Goal: Task Accomplishment & Management: Complete application form

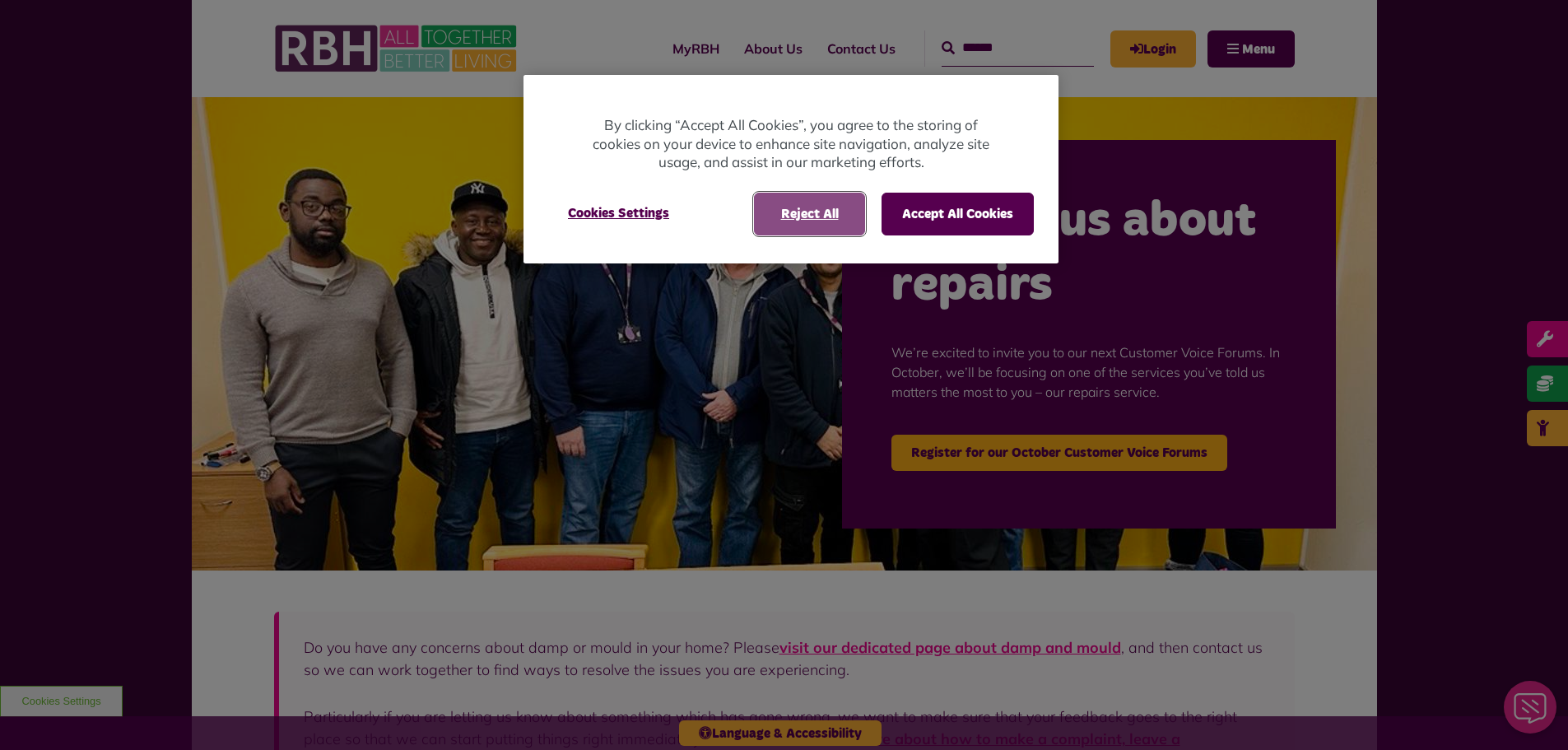
click at [812, 214] on button "Reject All" at bounding box center [810, 214] width 111 height 43
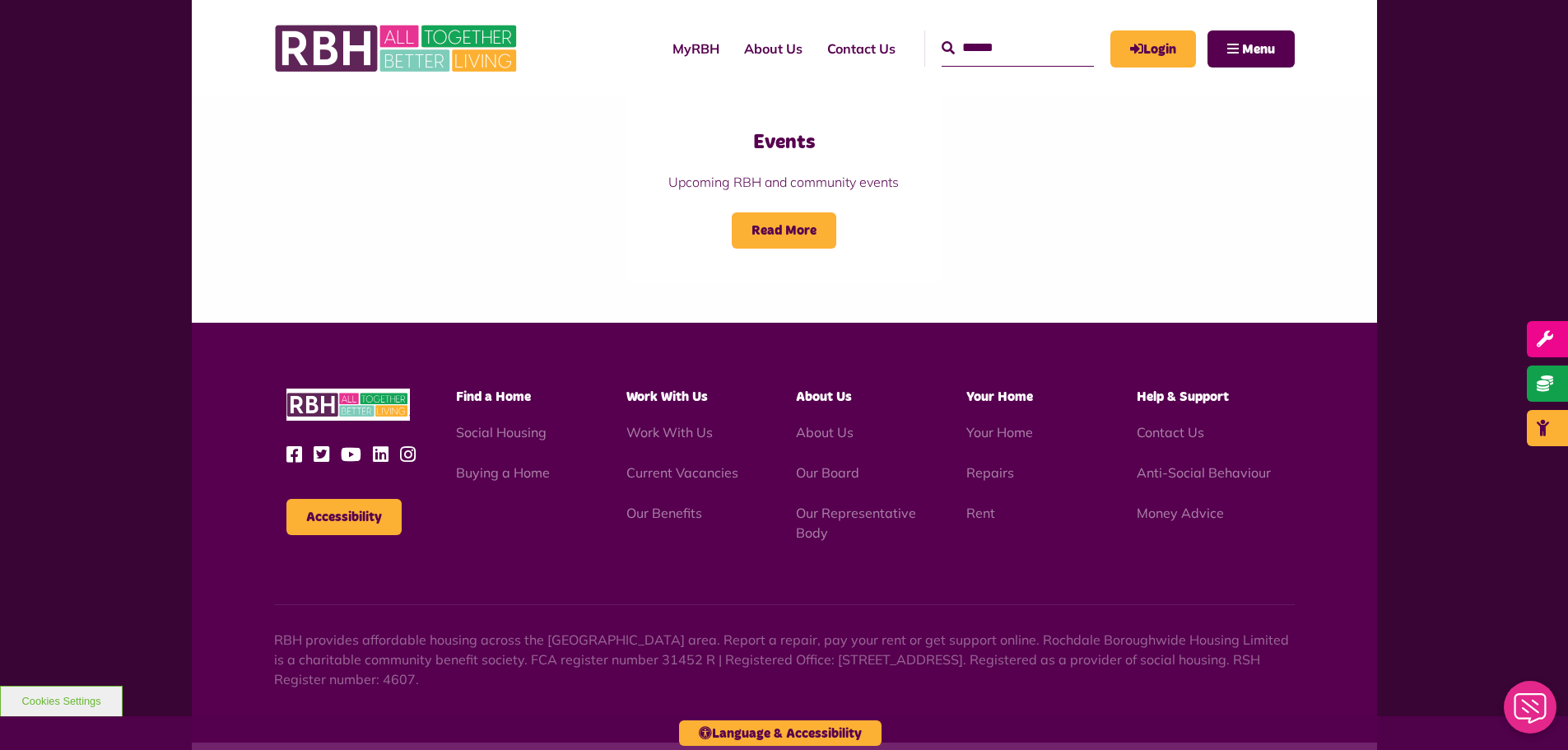
scroll to position [1859, 0]
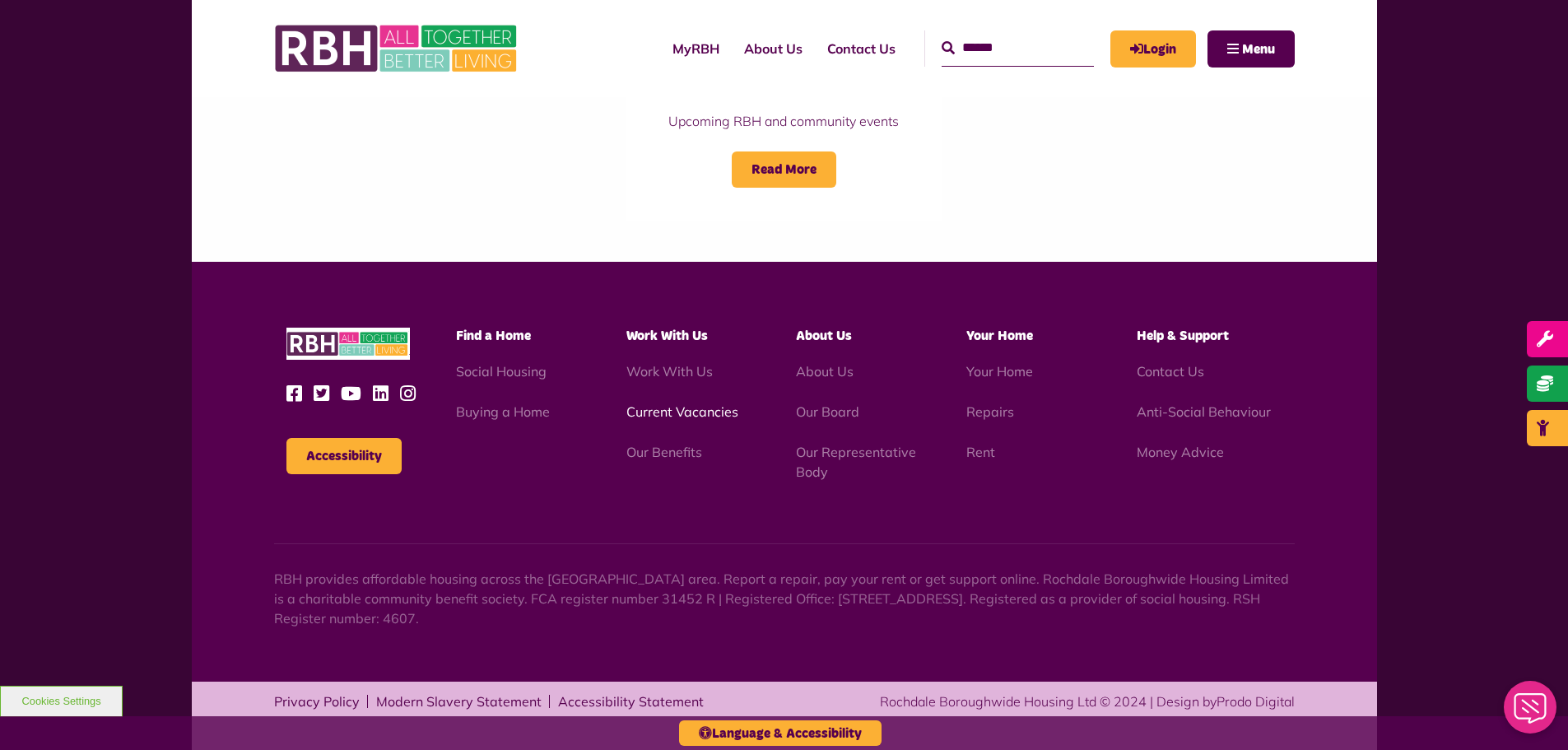
click at [658, 412] on link "Current Vacancies" at bounding box center [682, 411] width 112 height 16
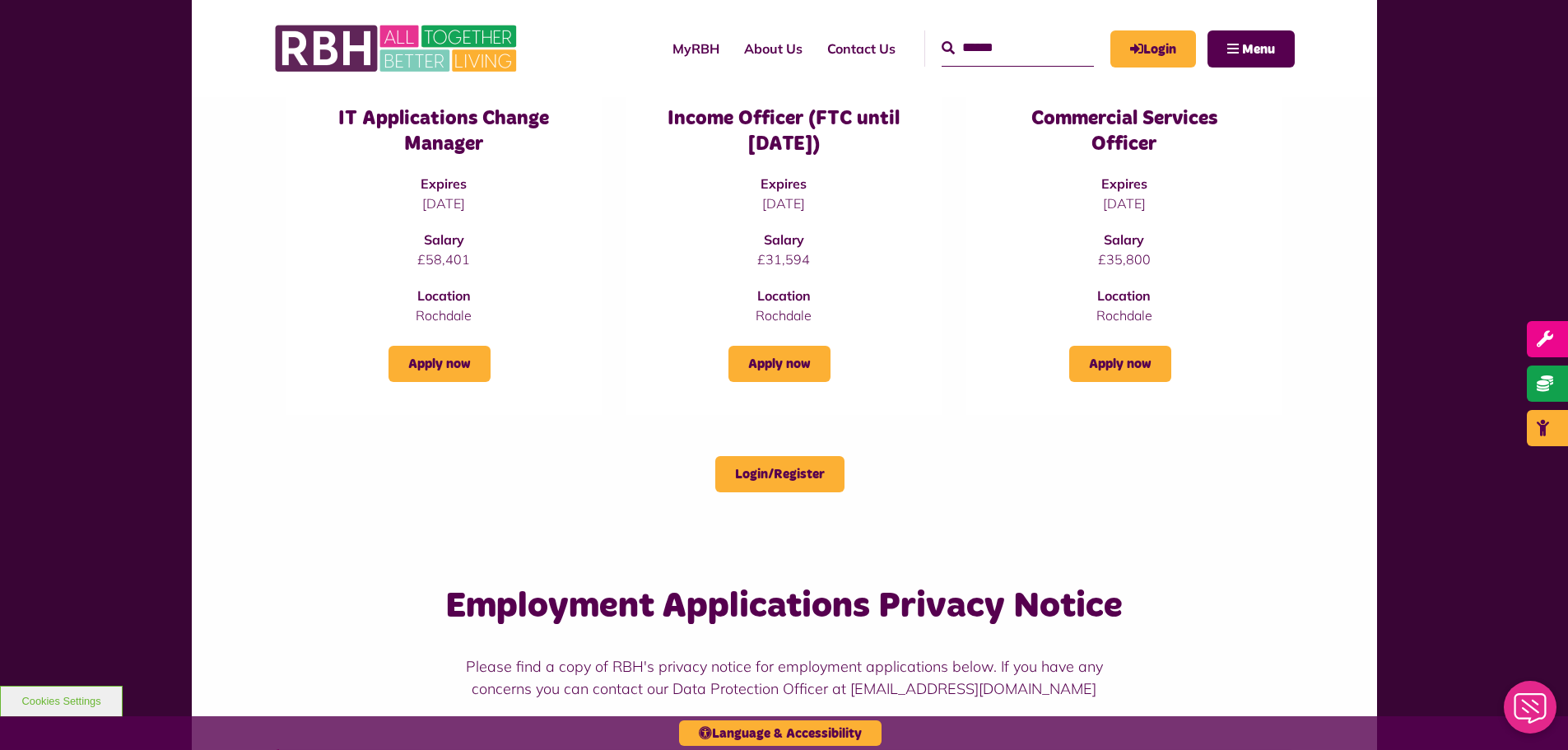
scroll to position [82, 0]
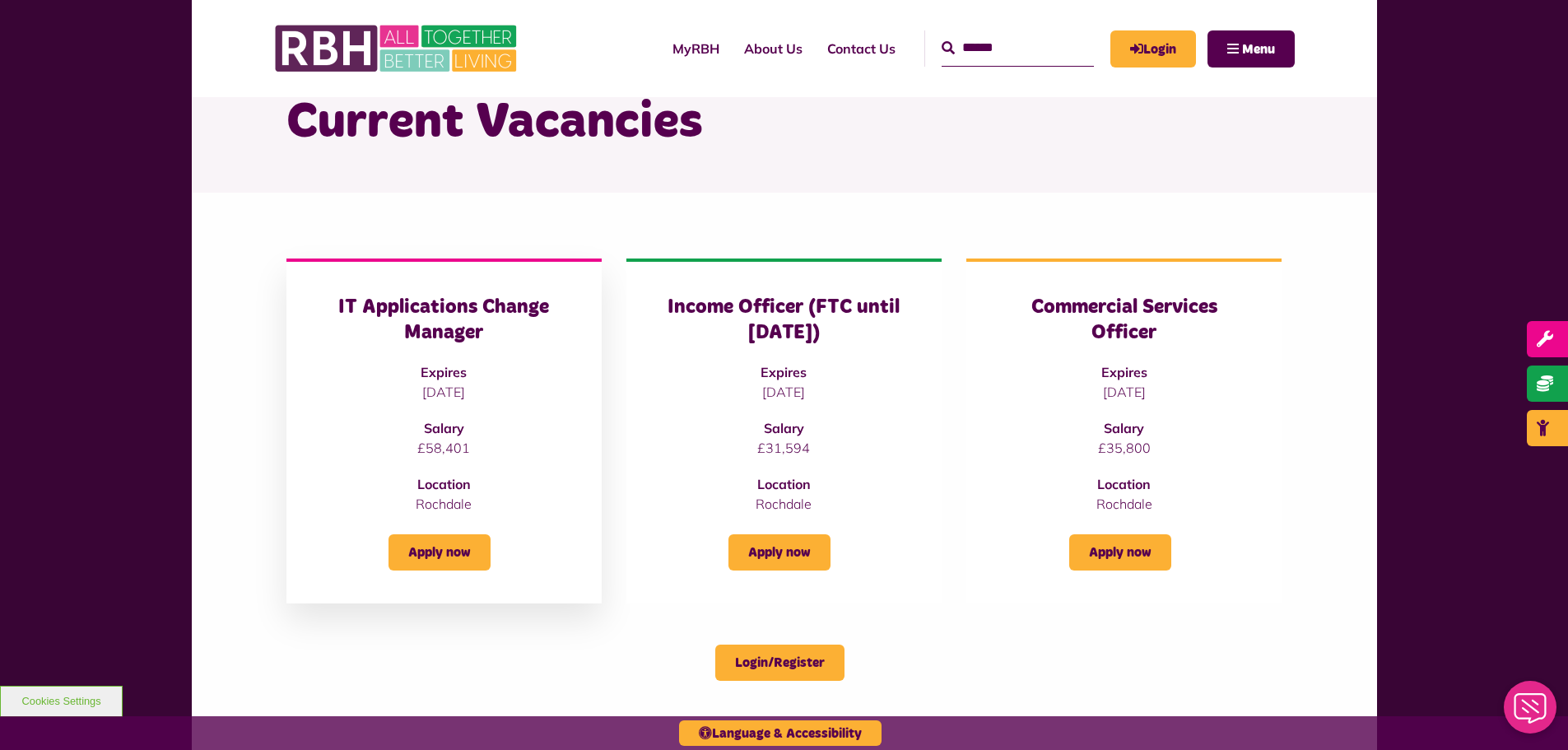
click at [440, 406] on div "IT Applications Change Manager Expires 24/10/2025 Salary £58,401 Location Rochd…" at bounding box center [444, 404] width 249 height 219
click at [443, 310] on h3 "IT Applications Change Manager" at bounding box center [444, 320] width 249 height 51
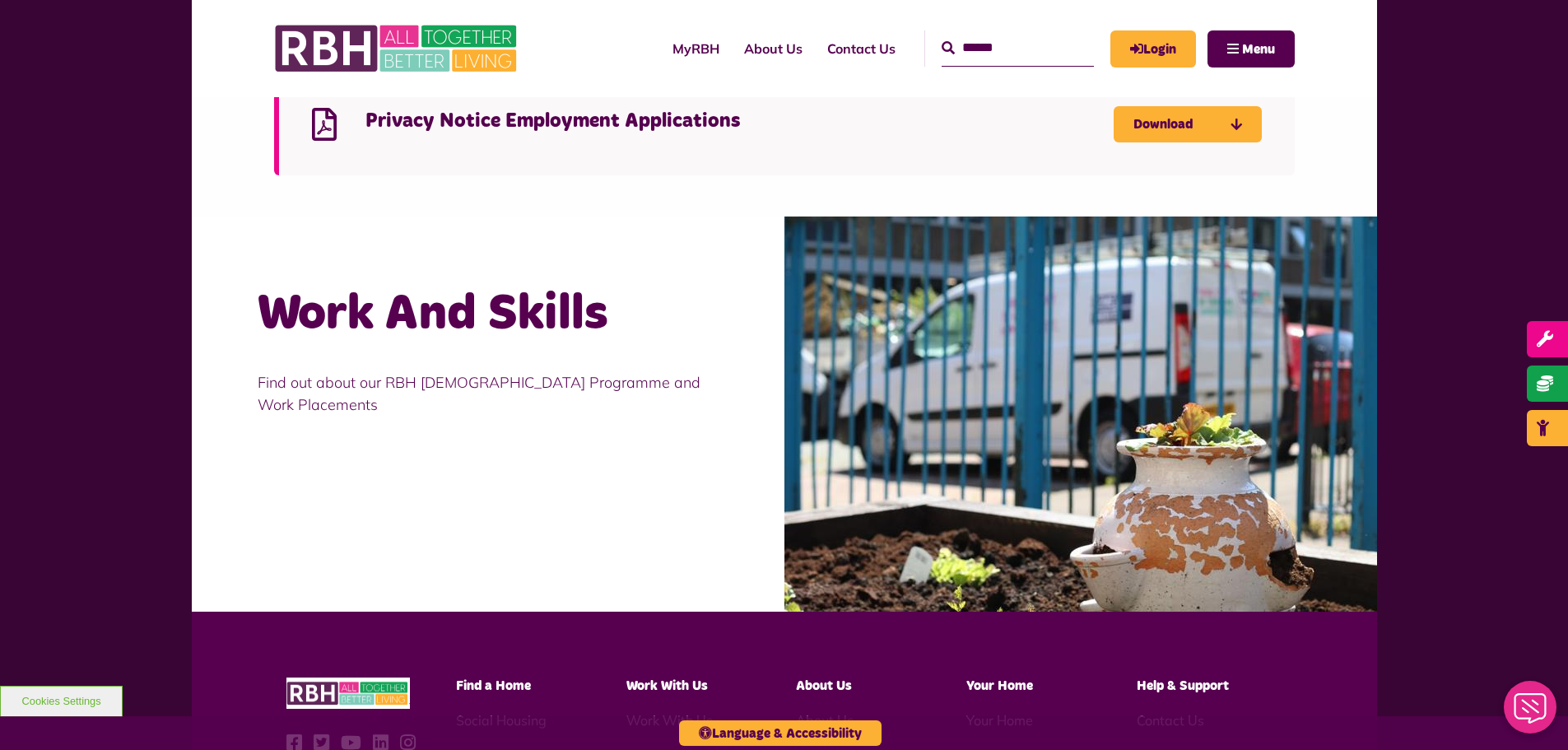
scroll to position [1296, 0]
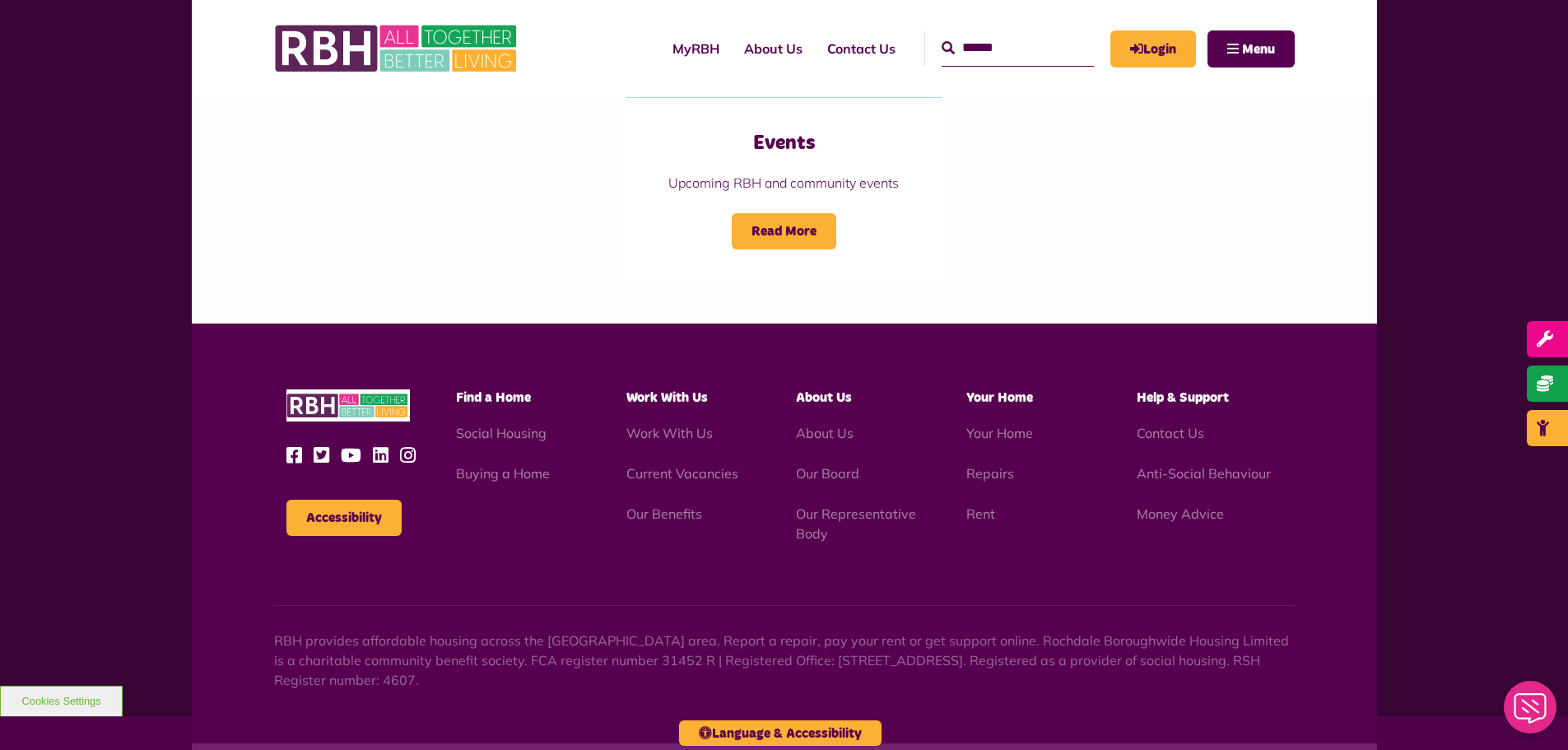
scroll to position [1859, 0]
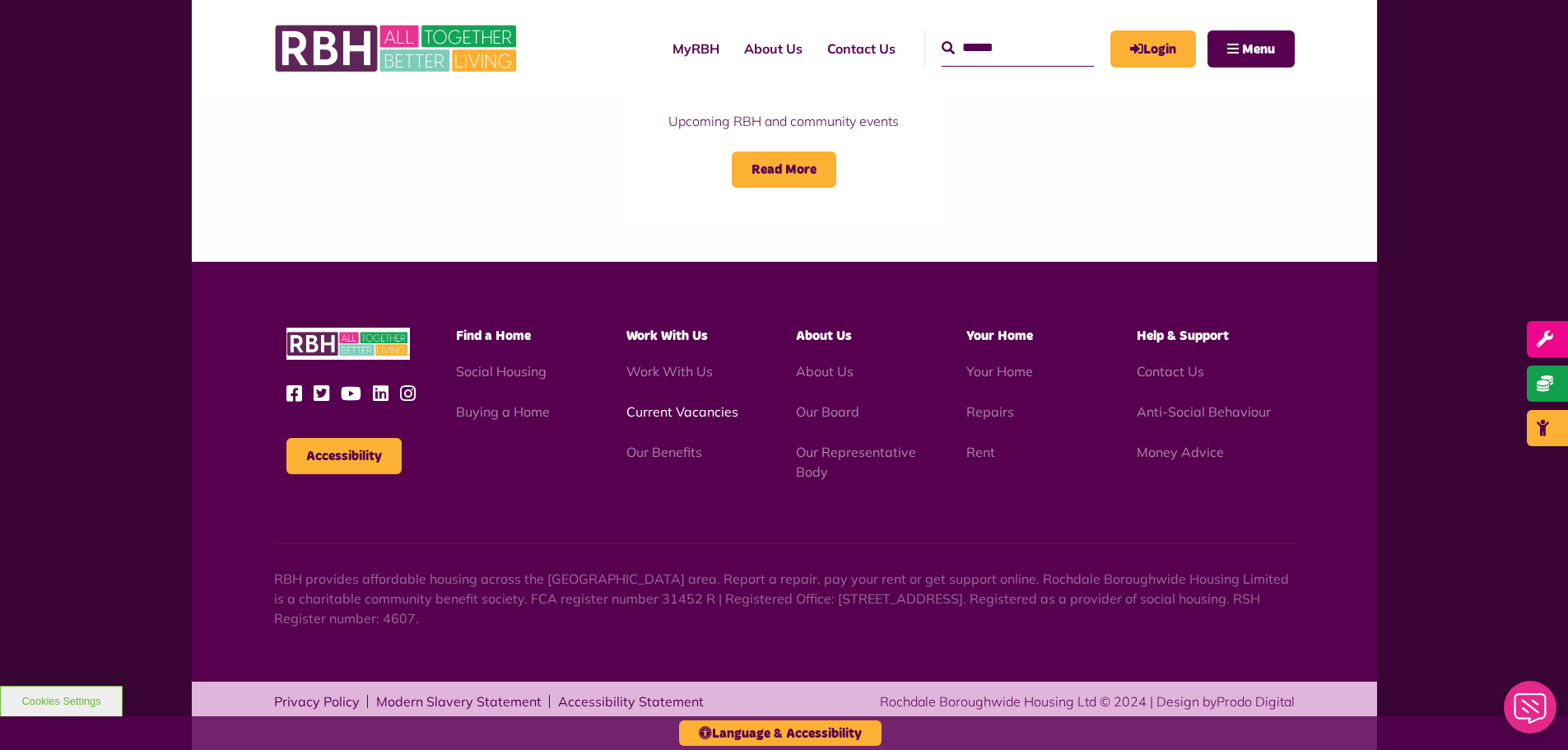
click at [688, 413] on link "Current Vacancies" at bounding box center [682, 411] width 112 height 16
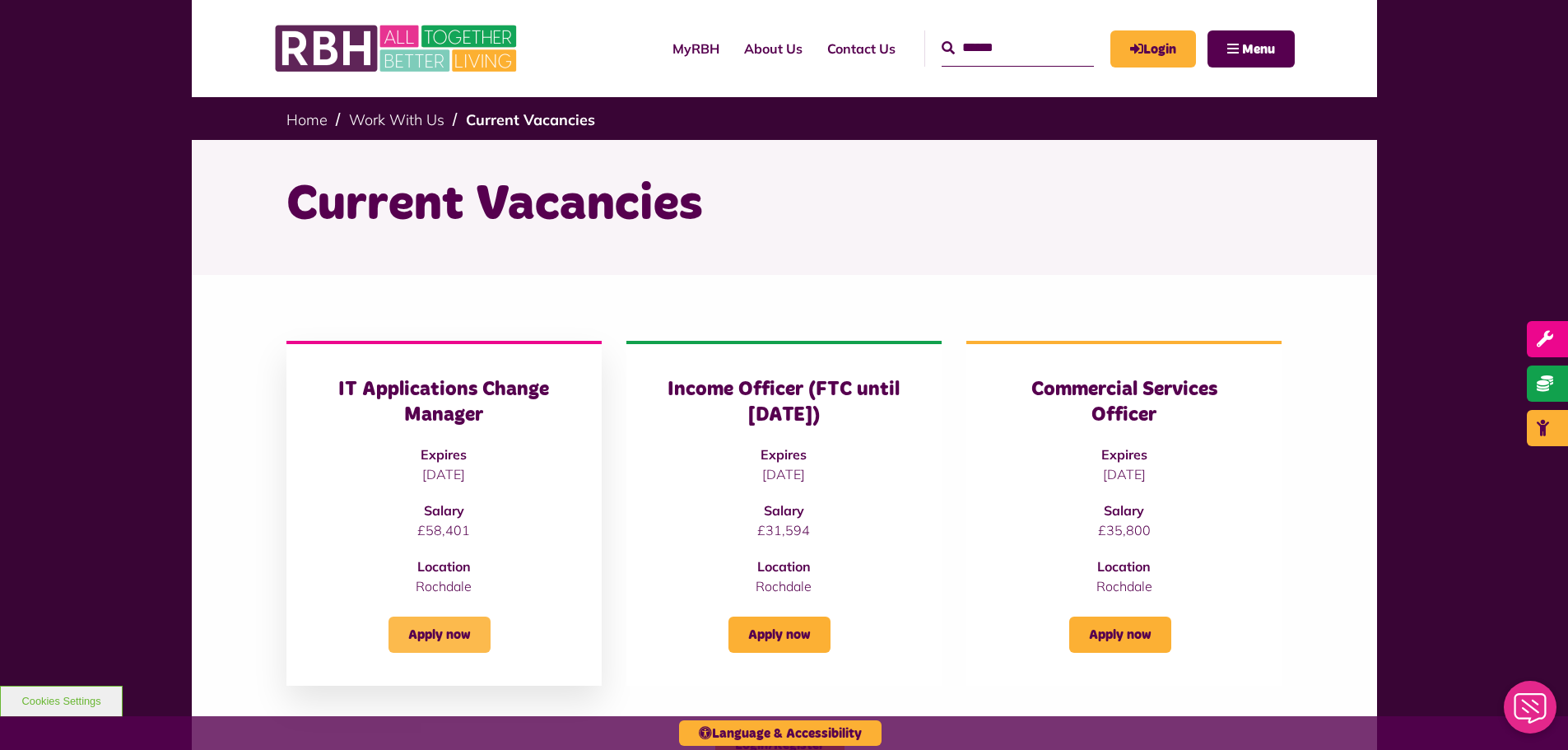
click at [436, 619] on link "Apply now" at bounding box center [440, 635] width 102 height 36
